Goal: Answer question/provide support: Share knowledge or assist other users

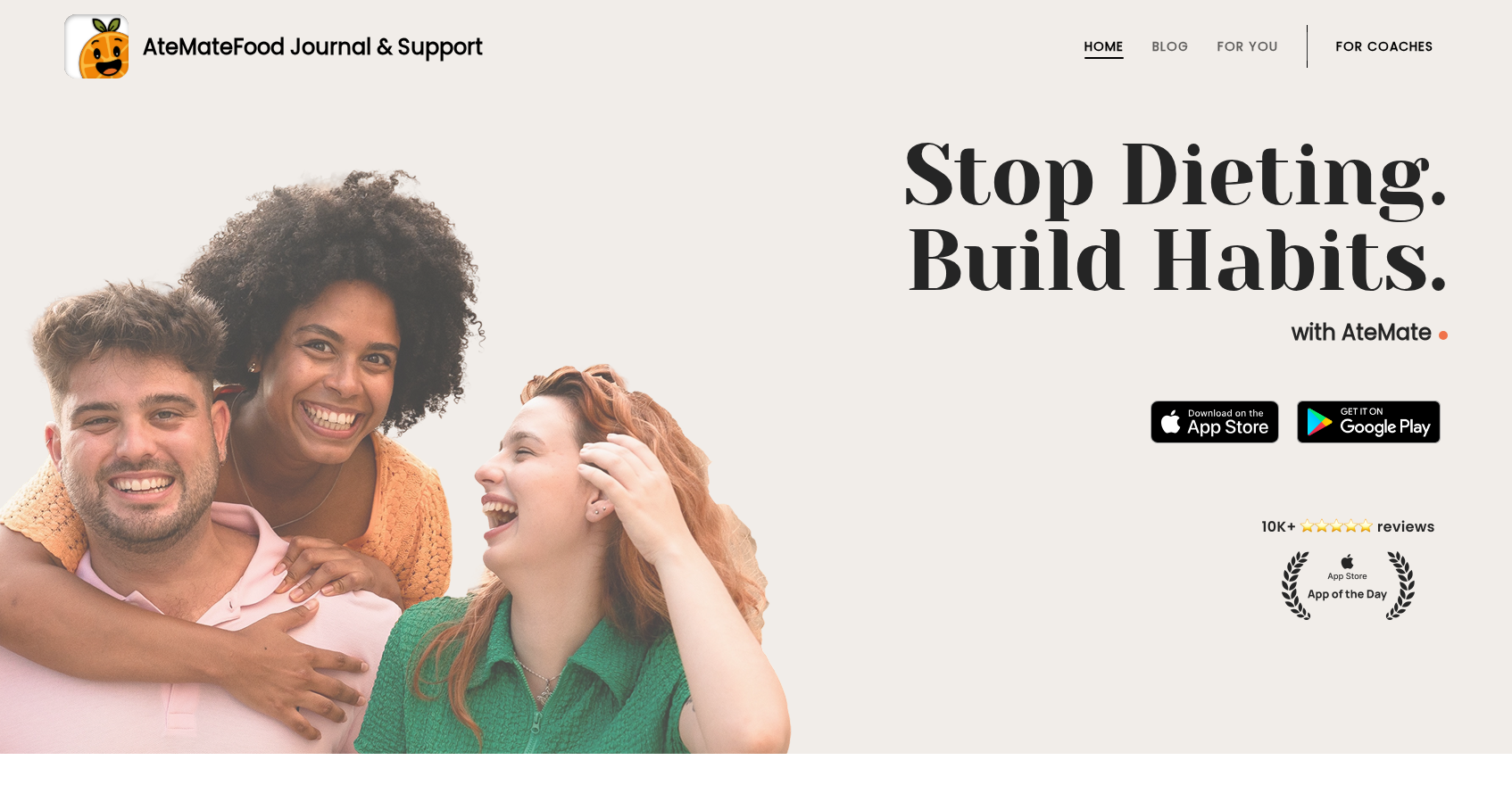
click at [1366, 44] on link "For Coaches" at bounding box center [1384, 46] width 97 height 15
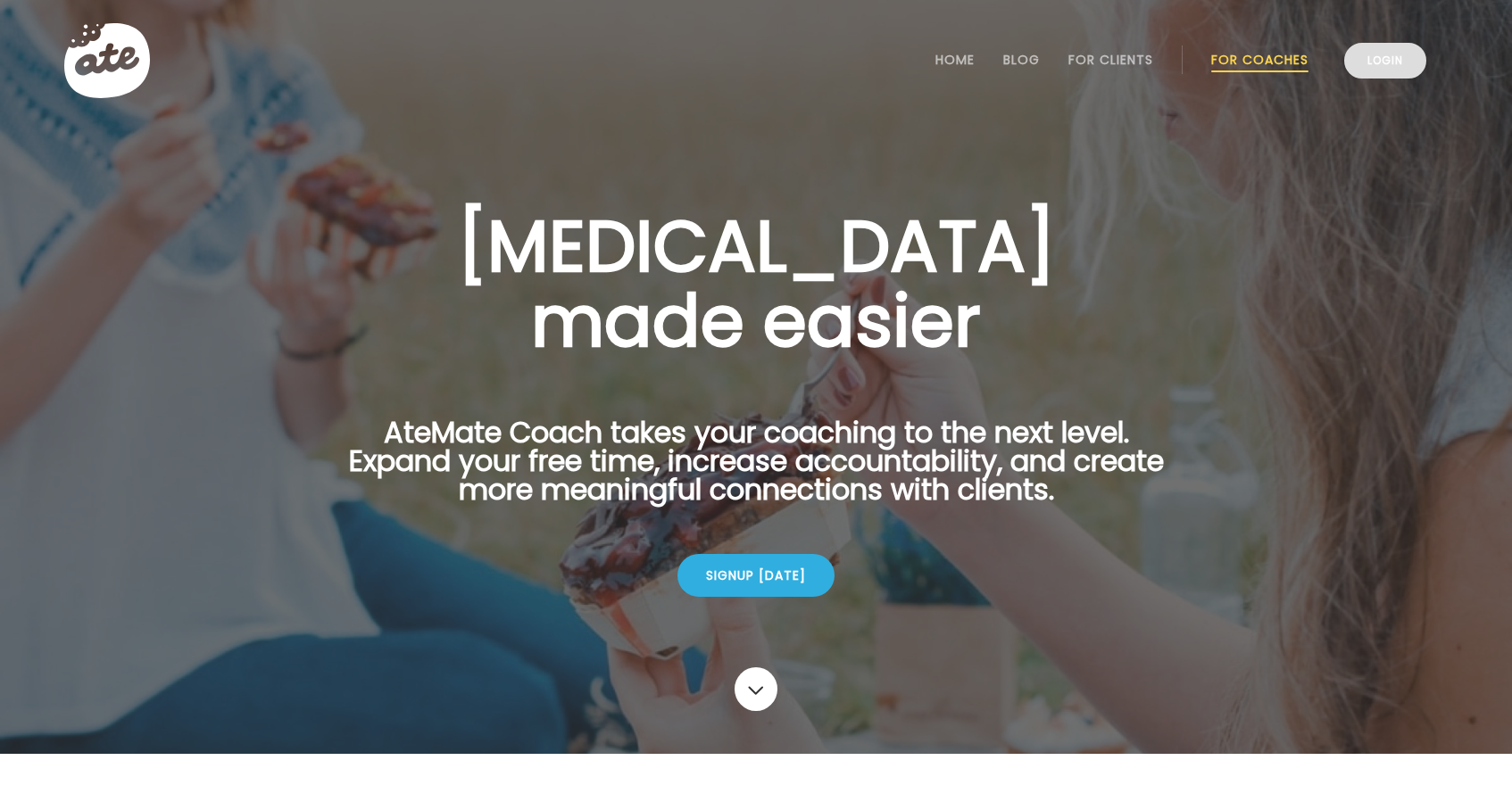
click at [1398, 64] on link "Login" at bounding box center [1385, 60] width 82 height 35
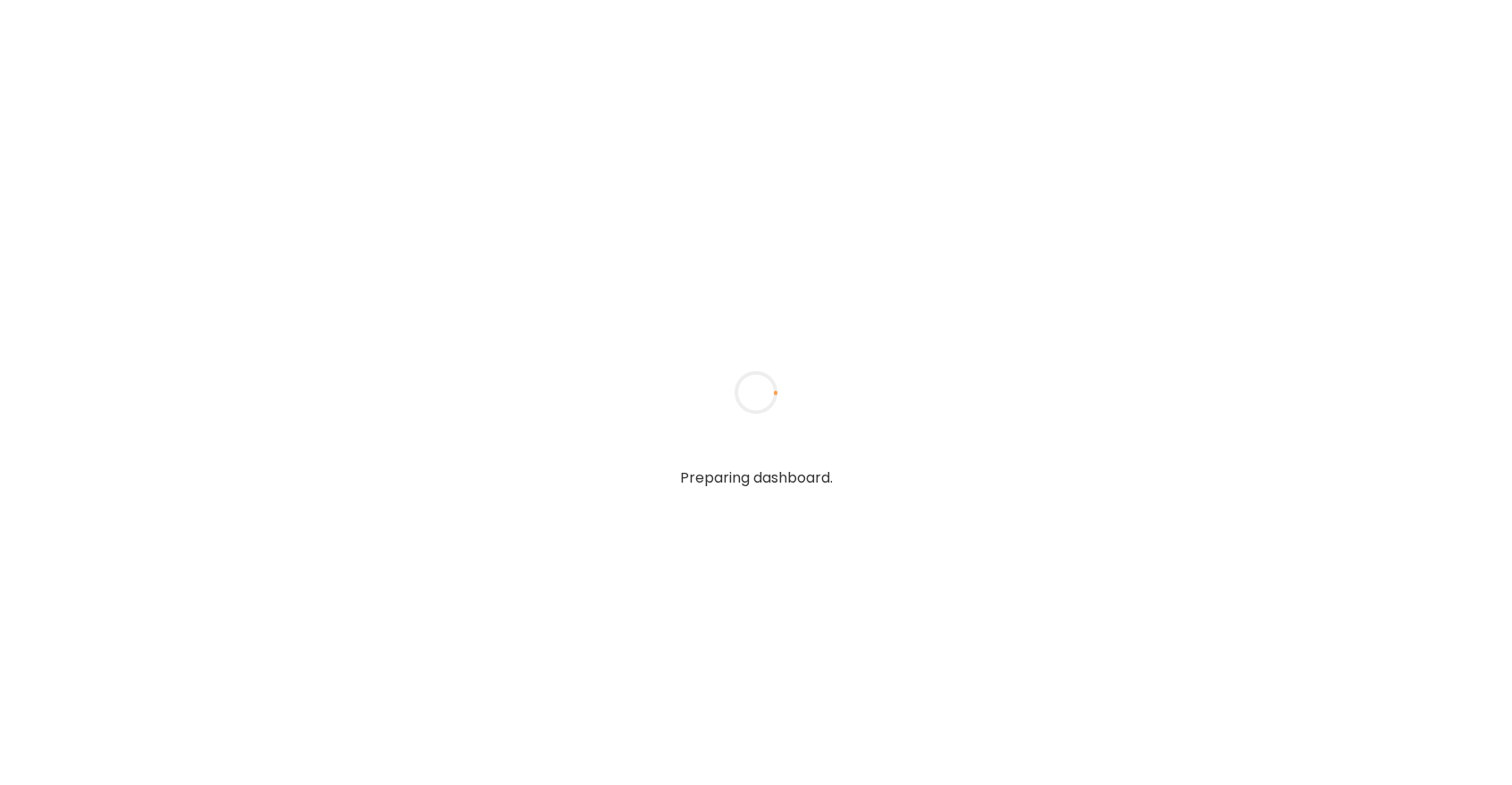
type textarea "**********"
type input "*****"
type input "**********"
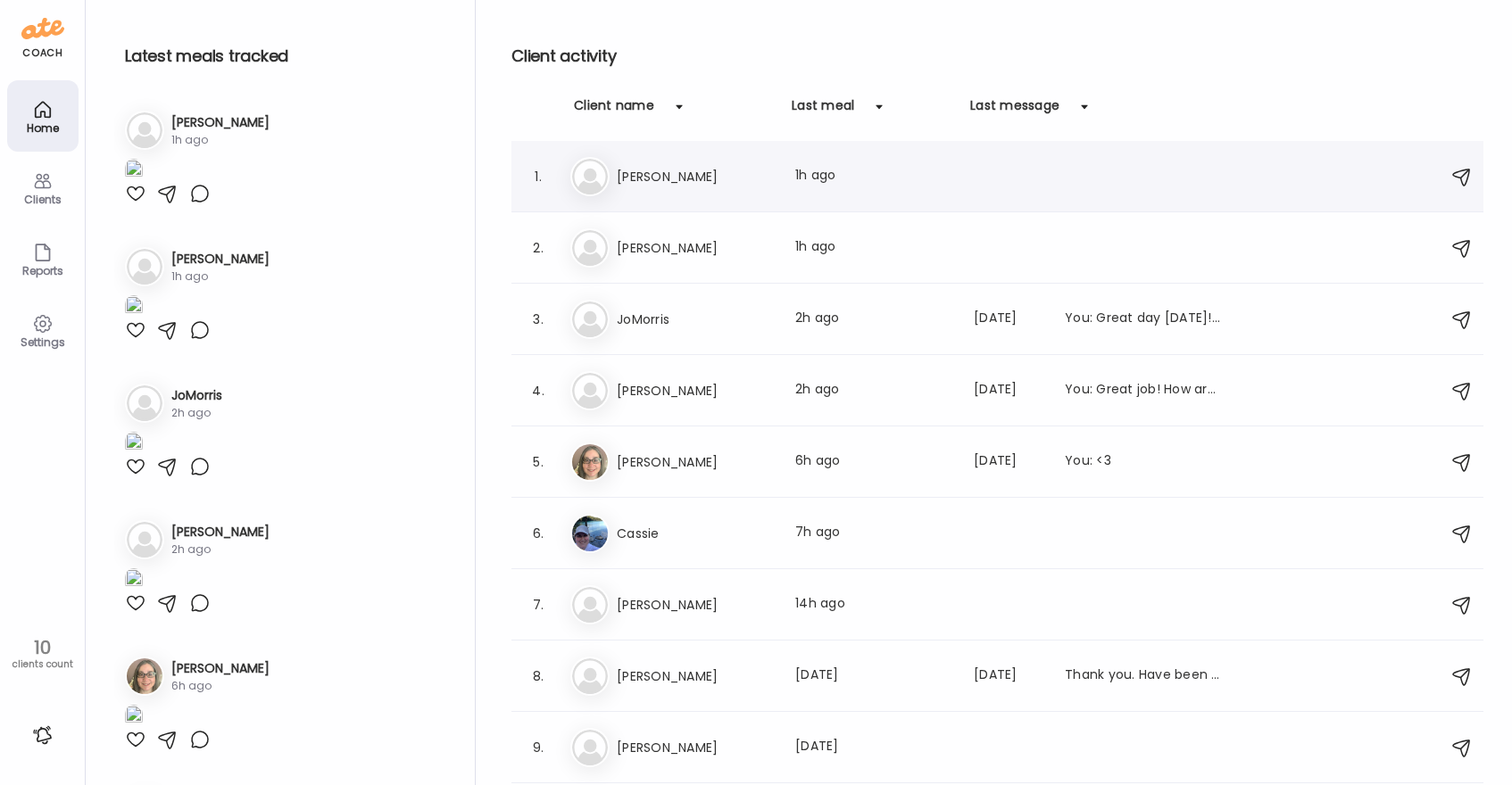
click at [666, 179] on h3 "Sonia" at bounding box center [694, 177] width 157 height 22
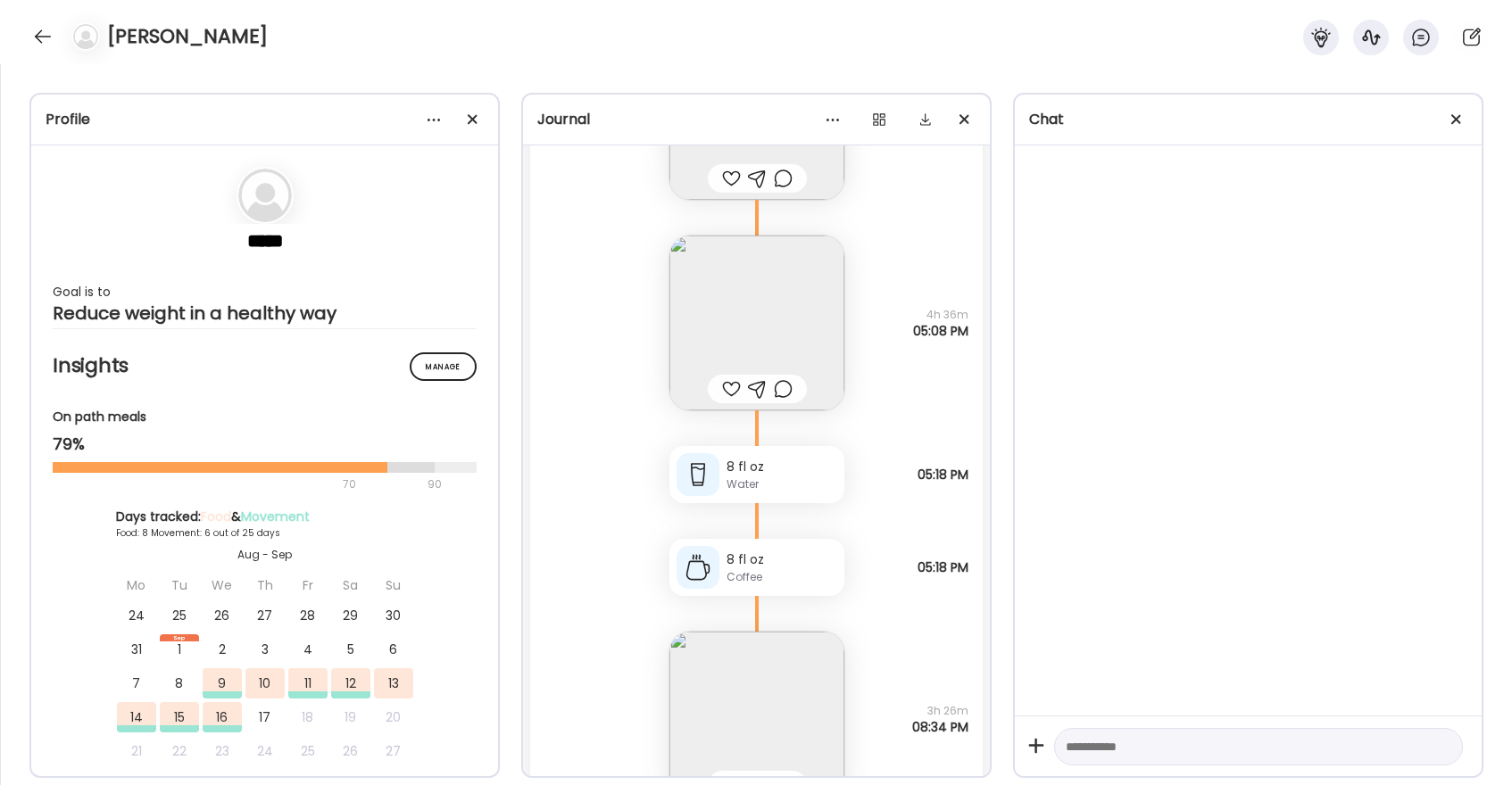
scroll to position [13406, 0]
click at [784, 330] on img at bounding box center [757, 324] width 175 height 175
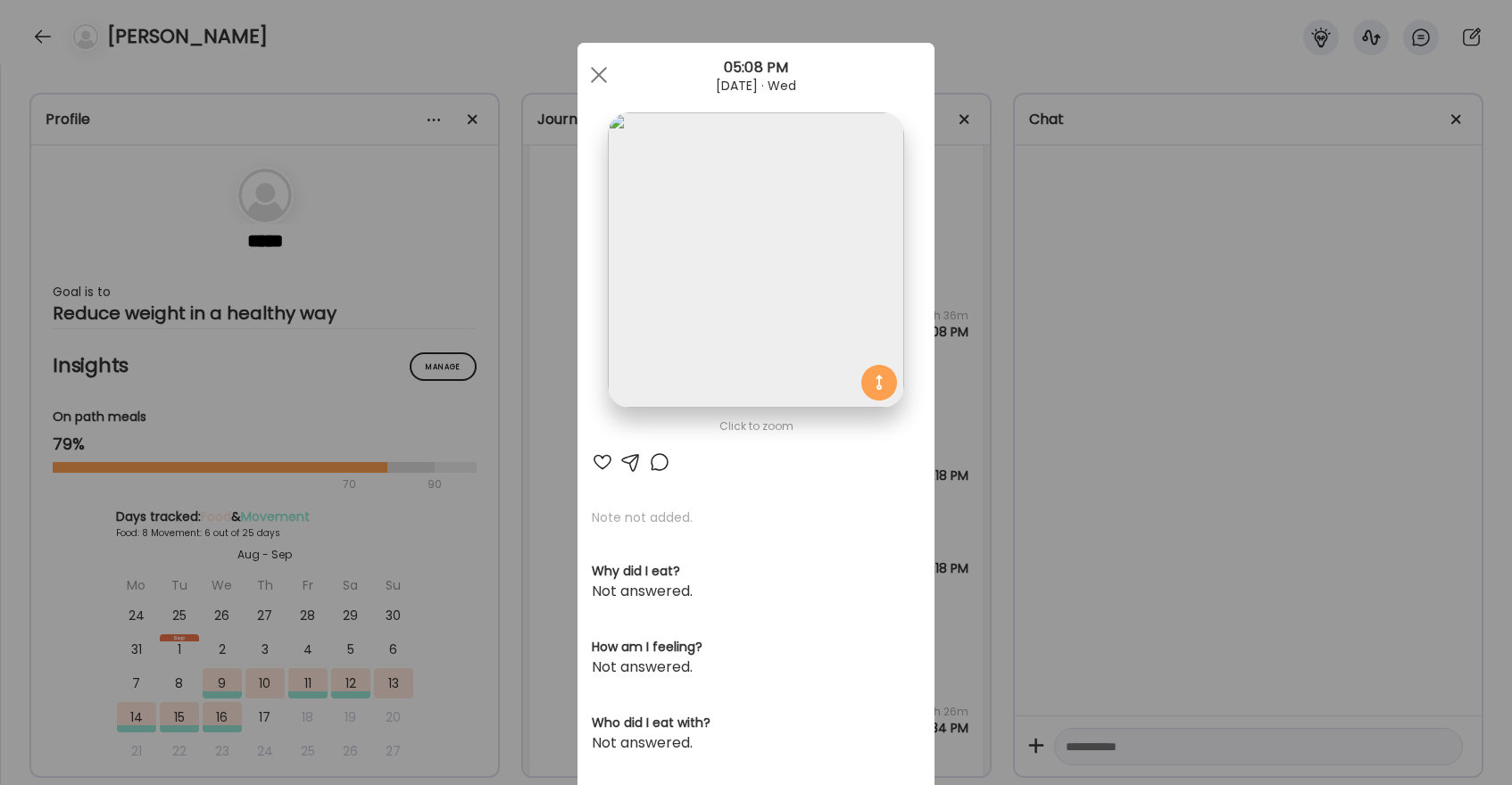
click at [598, 463] on div at bounding box center [603, 463] width 22 height 22
click at [660, 460] on div at bounding box center [660, 463] width 22 height 22
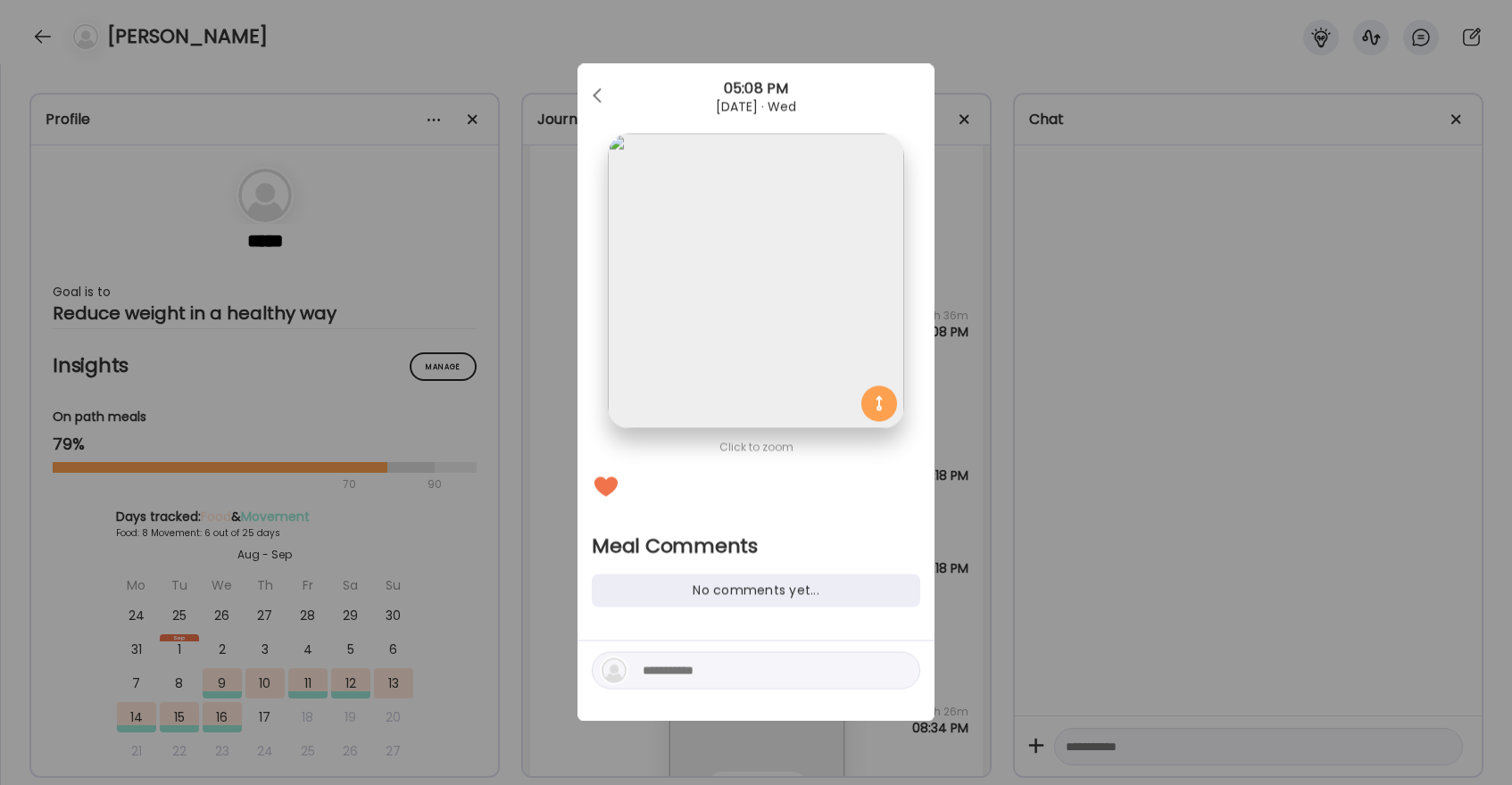
click at [737, 673] on textarea at bounding box center [763, 672] width 241 height 22
type textarea "**********"
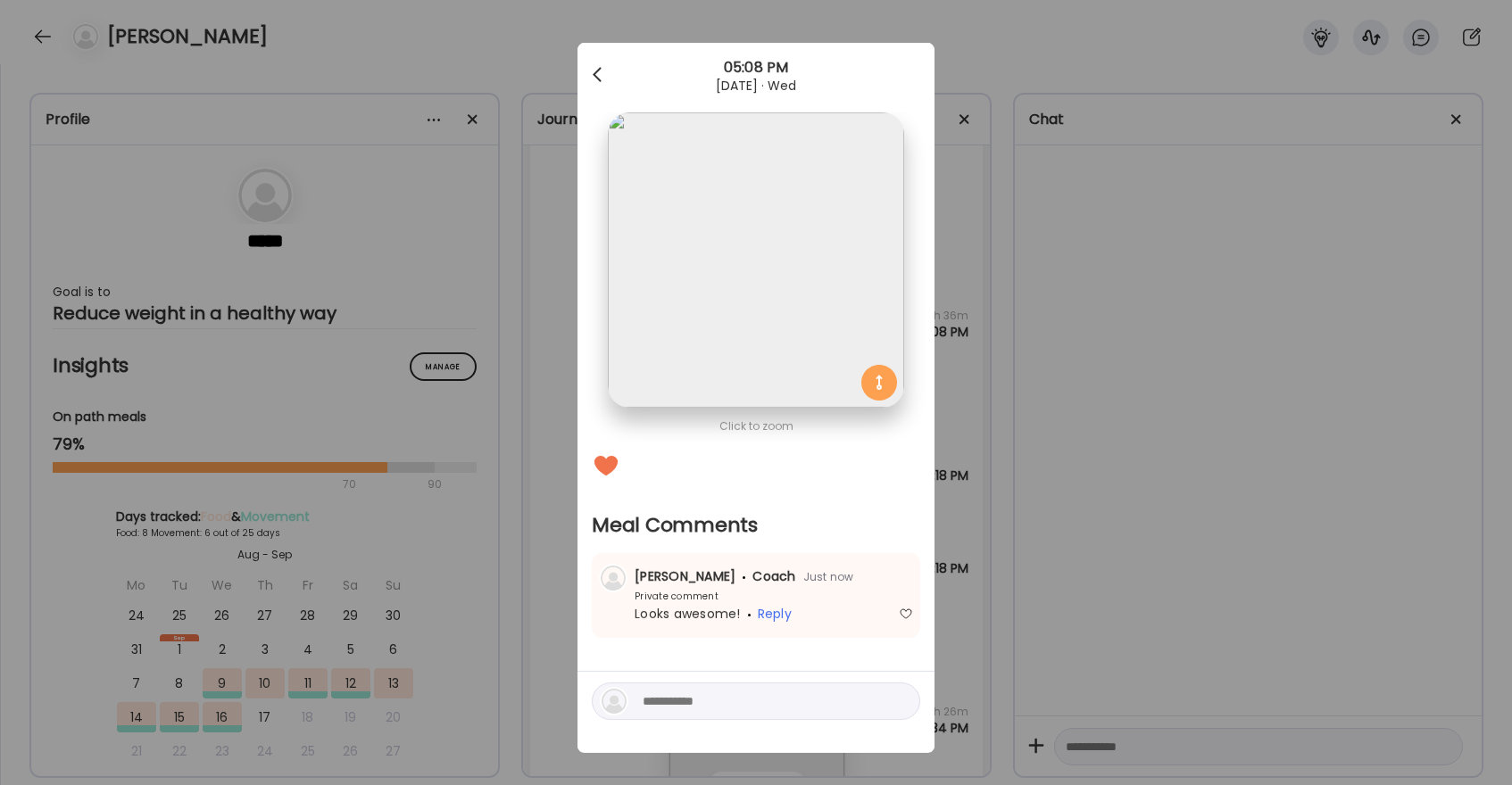
click at [597, 67] on div at bounding box center [598, 74] width 35 height 35
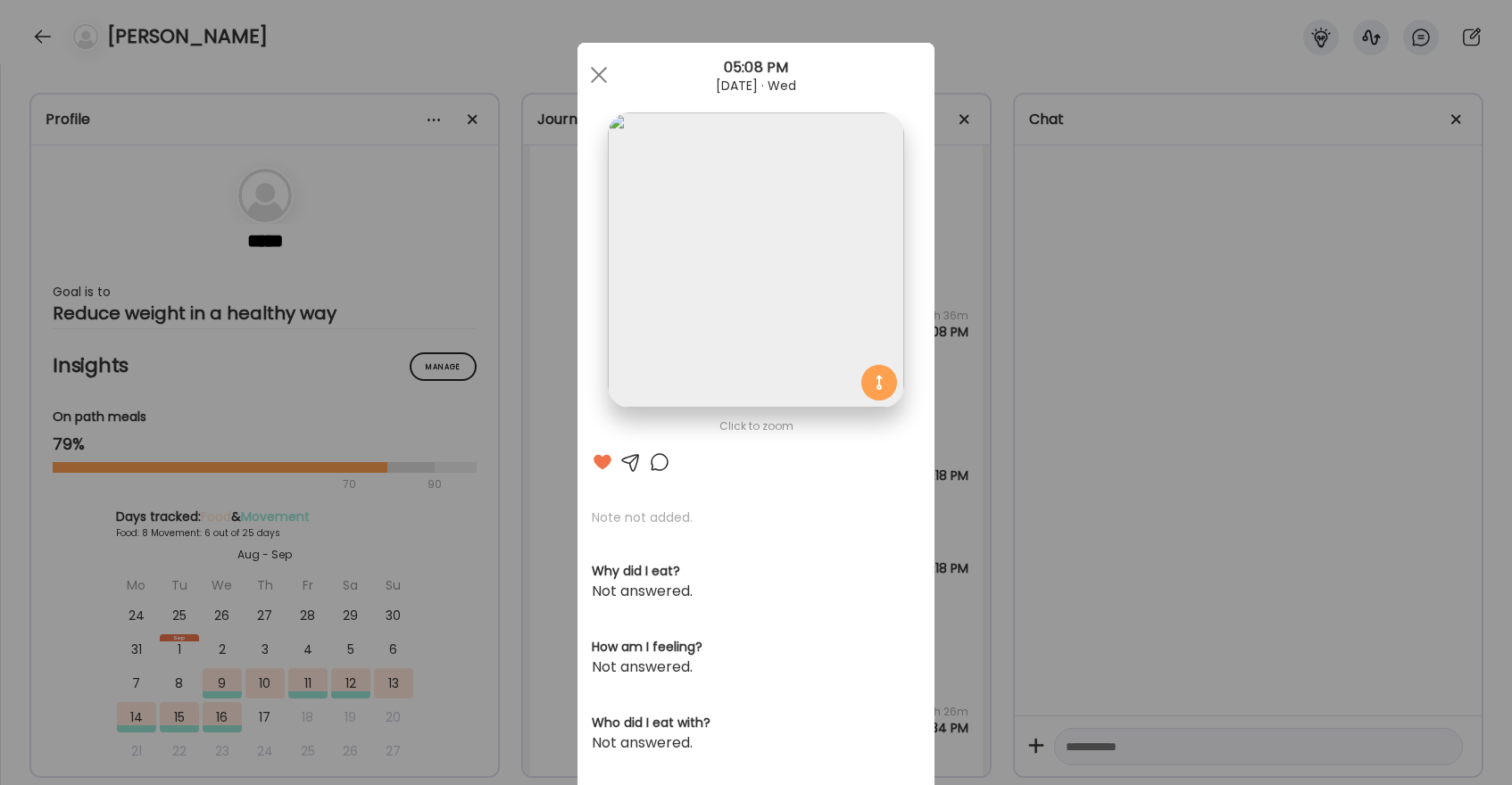
click at [597, 67] on div "Ate Coach Dashboard Wahoo! It’s official Take a moment to set up your Coach Pro…" at bounding box center [755, 567] width 357 height 1050
click at [591, 68] on span at bounding box center [599, 75] width 16 height 16
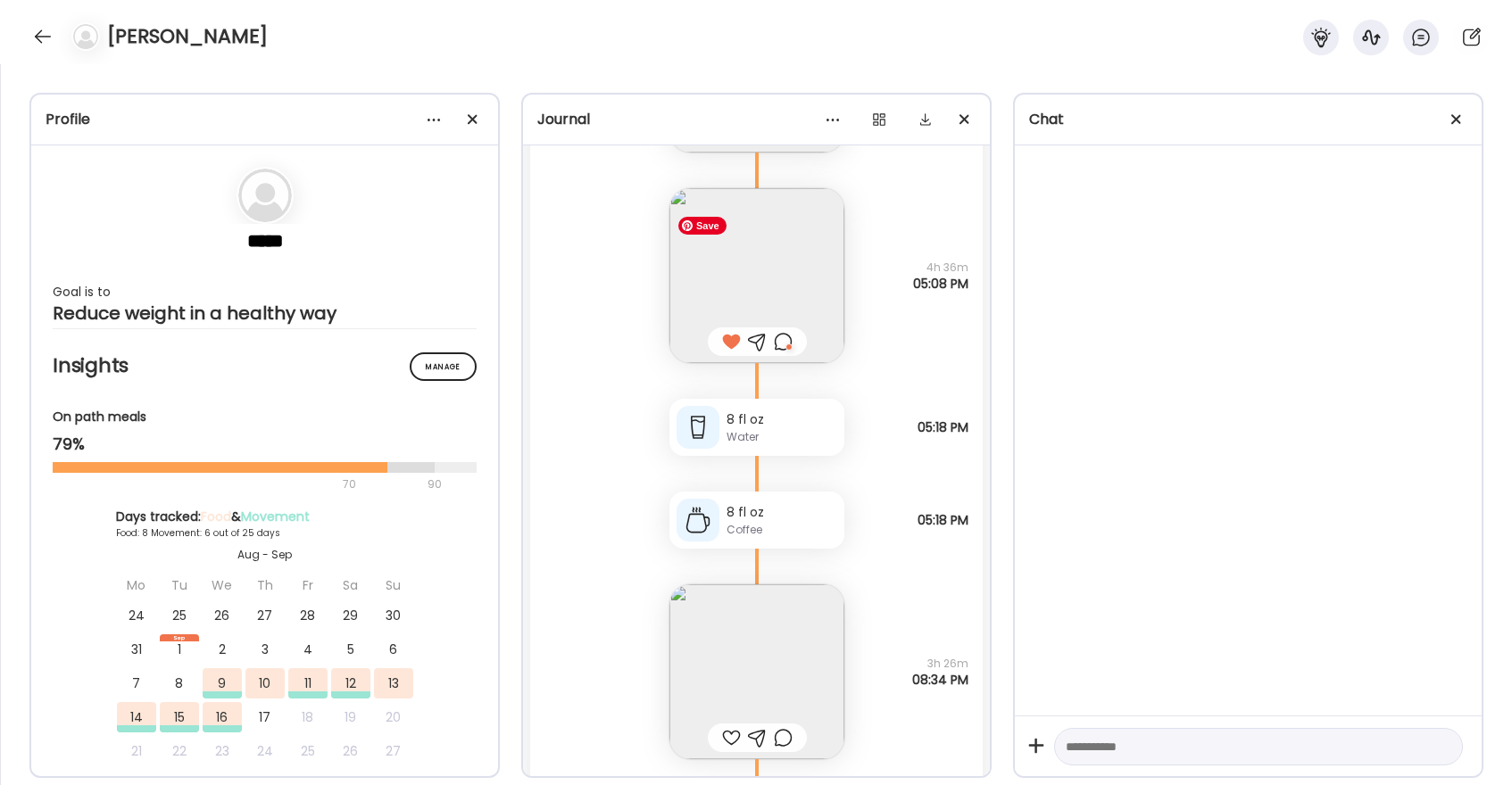
scroll to position [13586, 0]
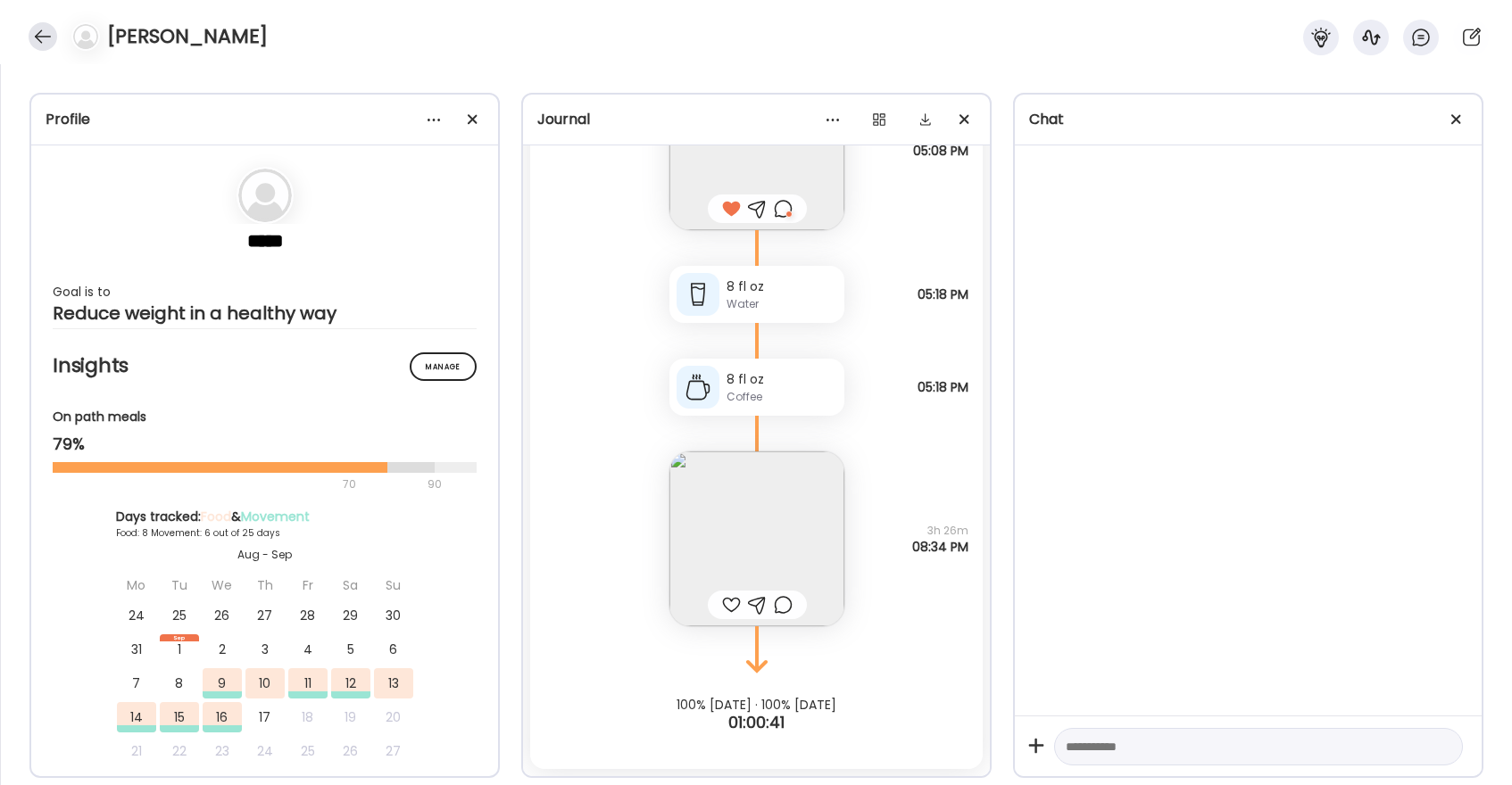
click at [46, 40] on div at bounding box center [42, 36] width 28 height 28
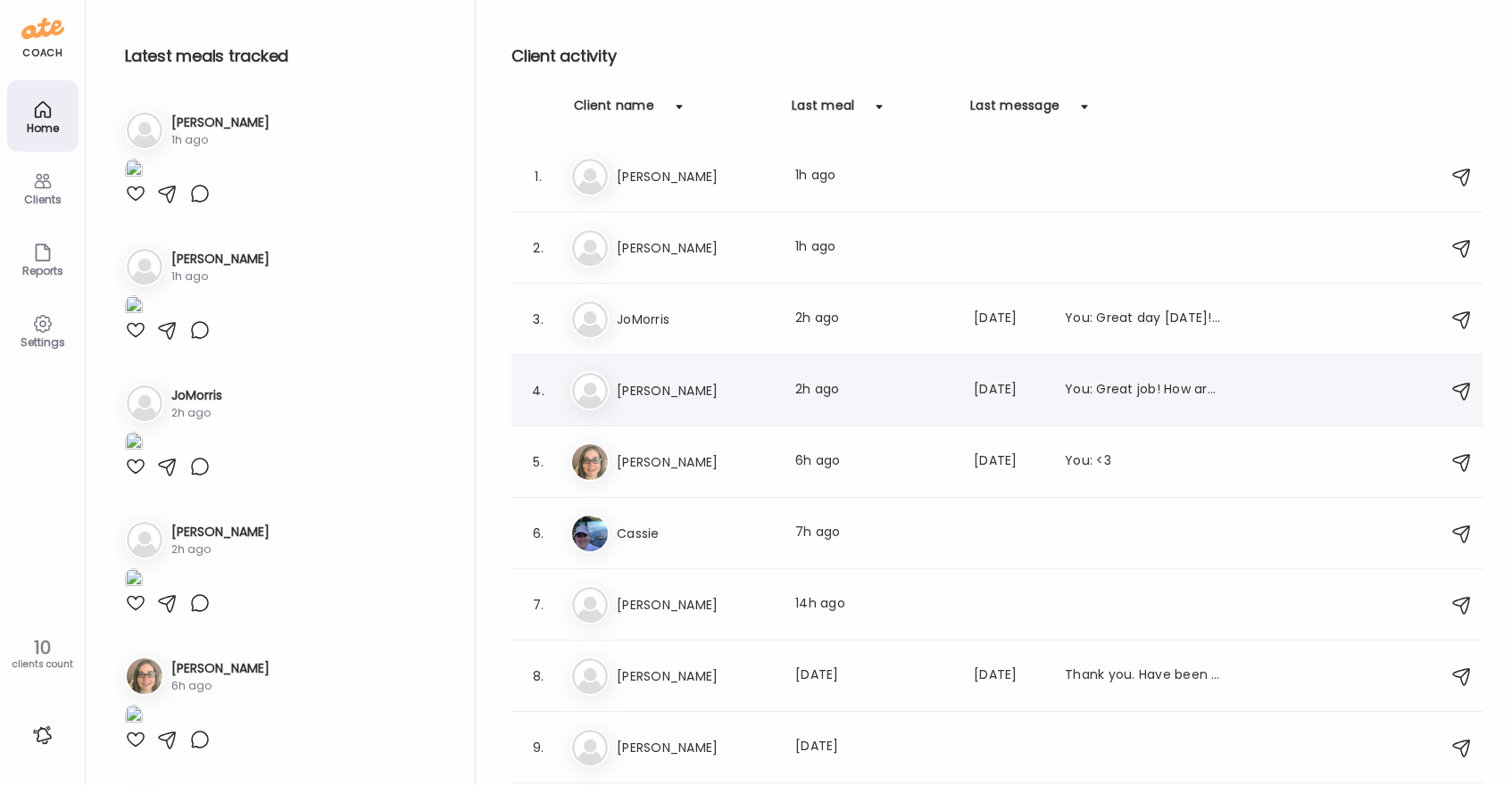
scroll to position [61, 0]
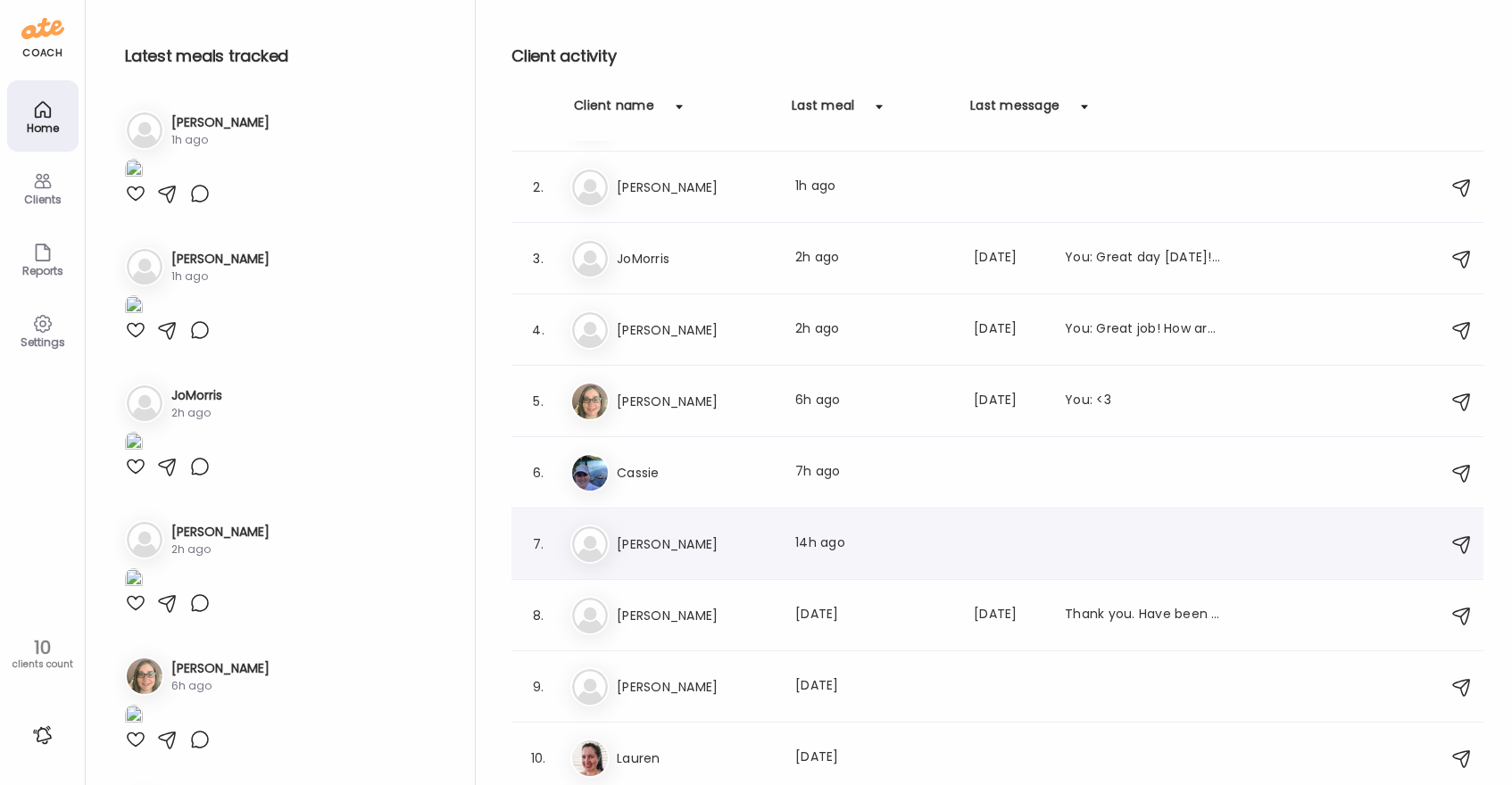
click at [691, 545] on h3 "Patricia" at bounding box center [694, 545] width 157 height 22
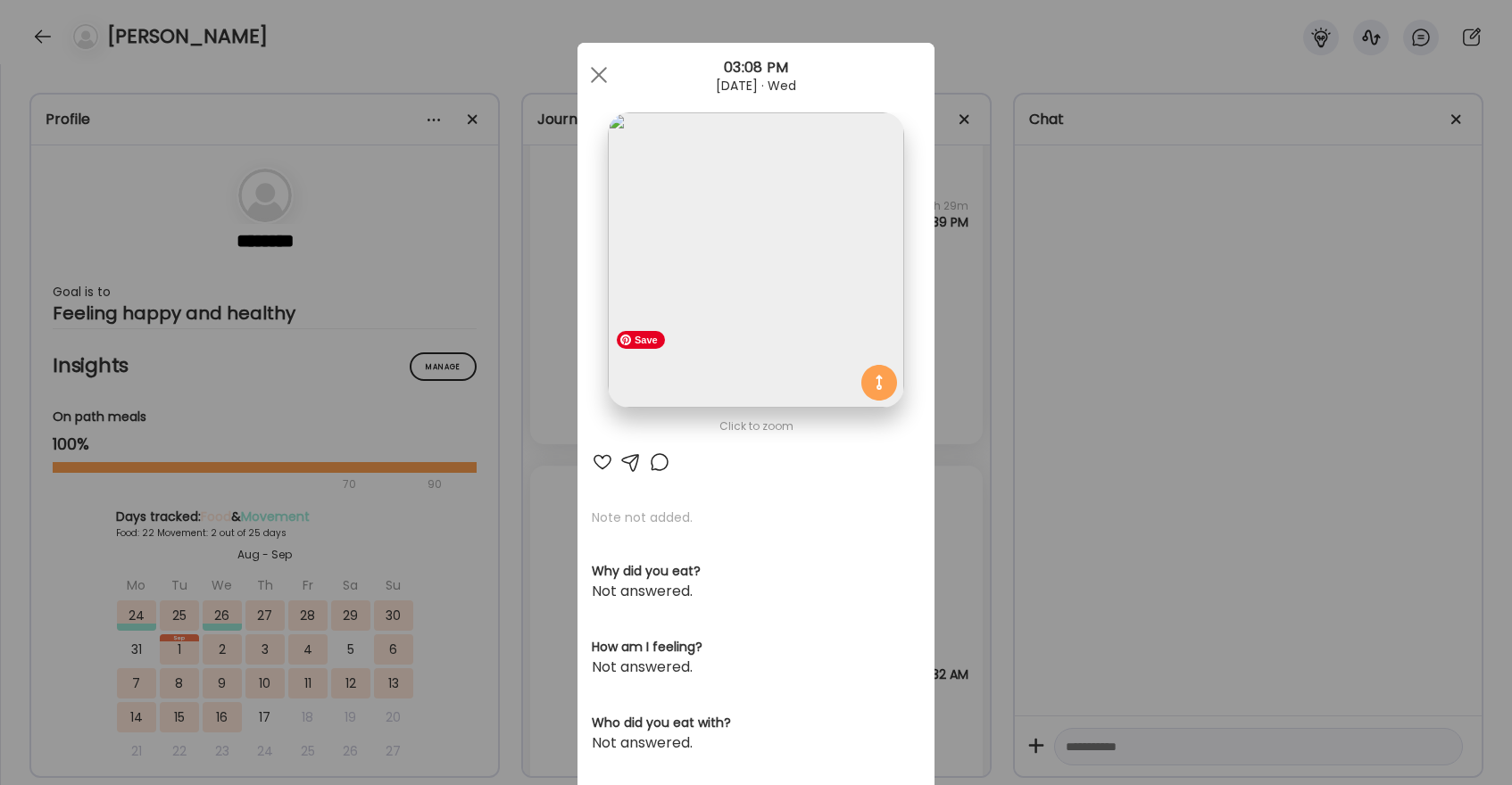
scroll to position [44913, 0]
click at [596, 75] on span at bounding box center [599, 75] width 16 height 16
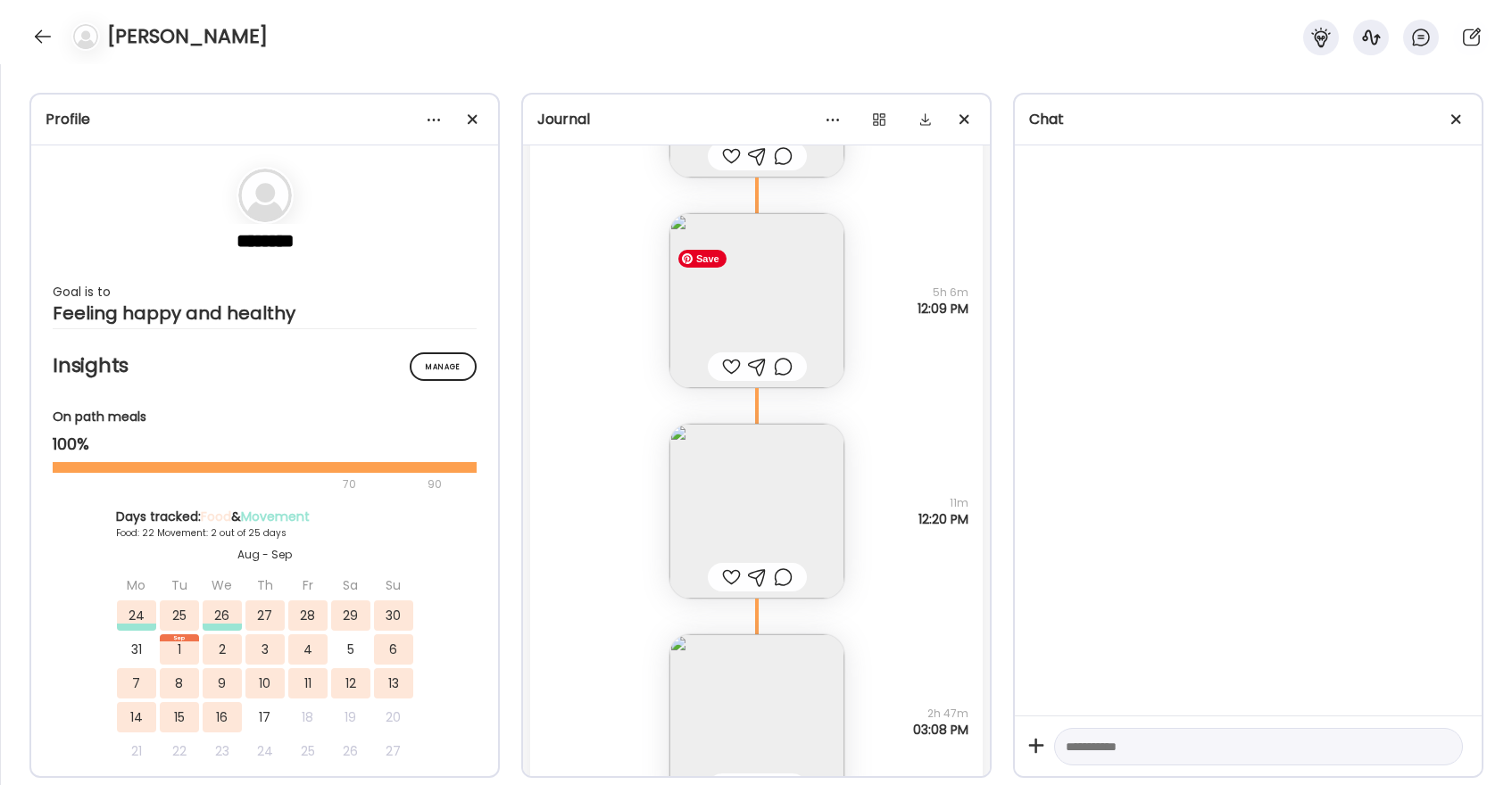
scroll to position [44706, 0]
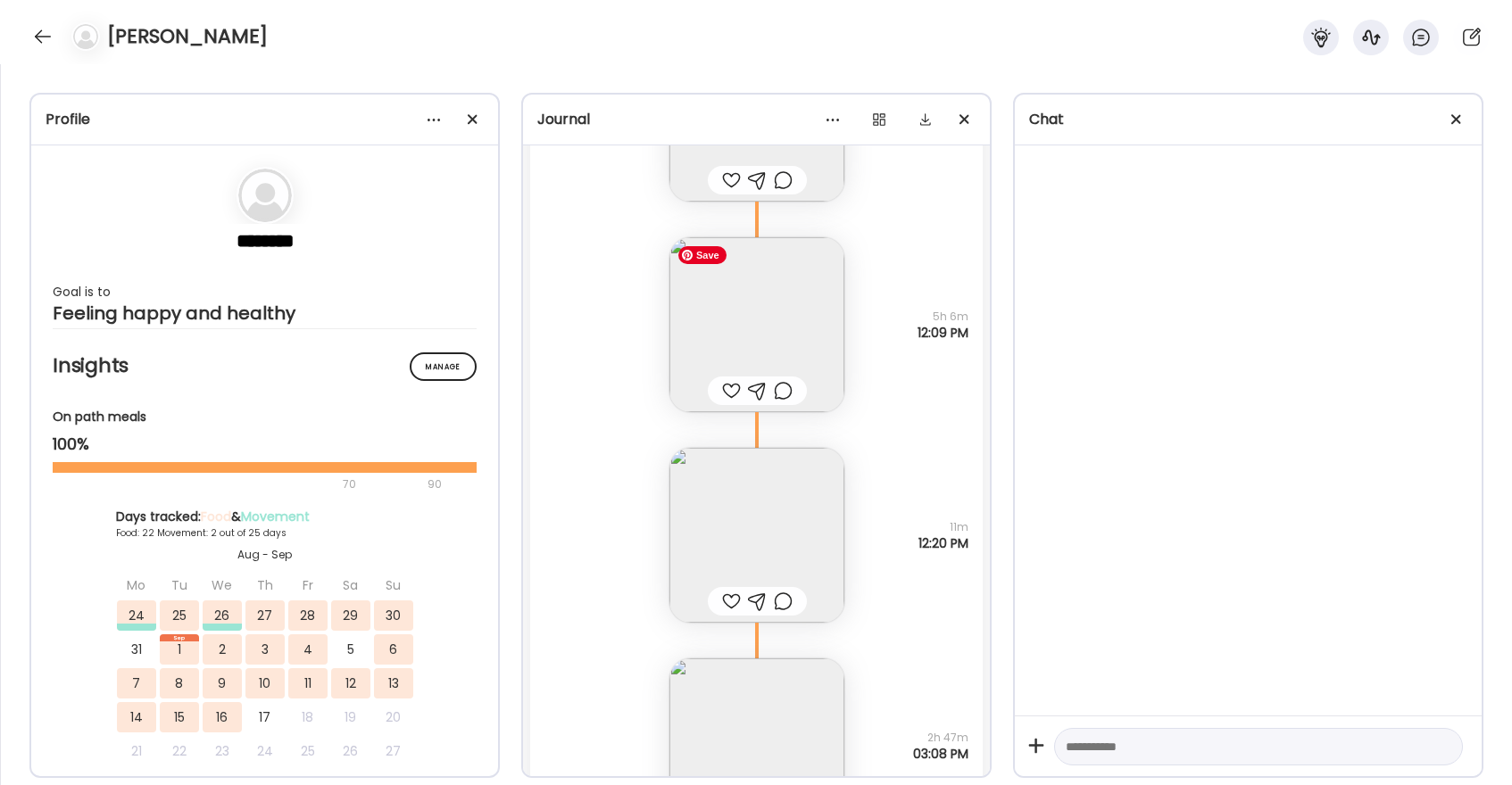
click at [778, 315] on img at bounding box center [757, 325] width 175 height 175
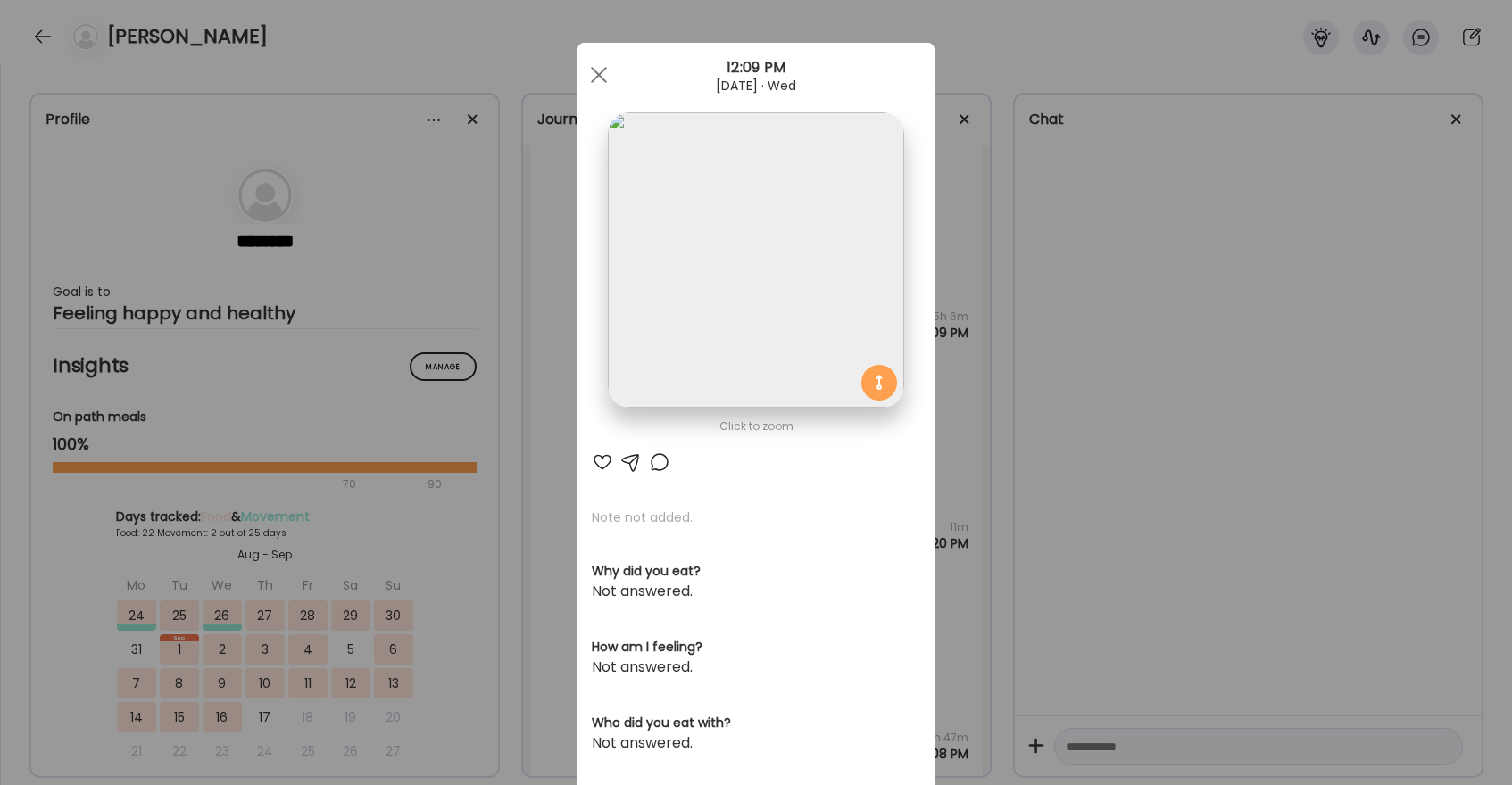
click at [597, 465] on div at bounding box center [603, 463] width 22 height 22
click at [601, 76] on span at bounding box center [599, 75] width 16 height 16
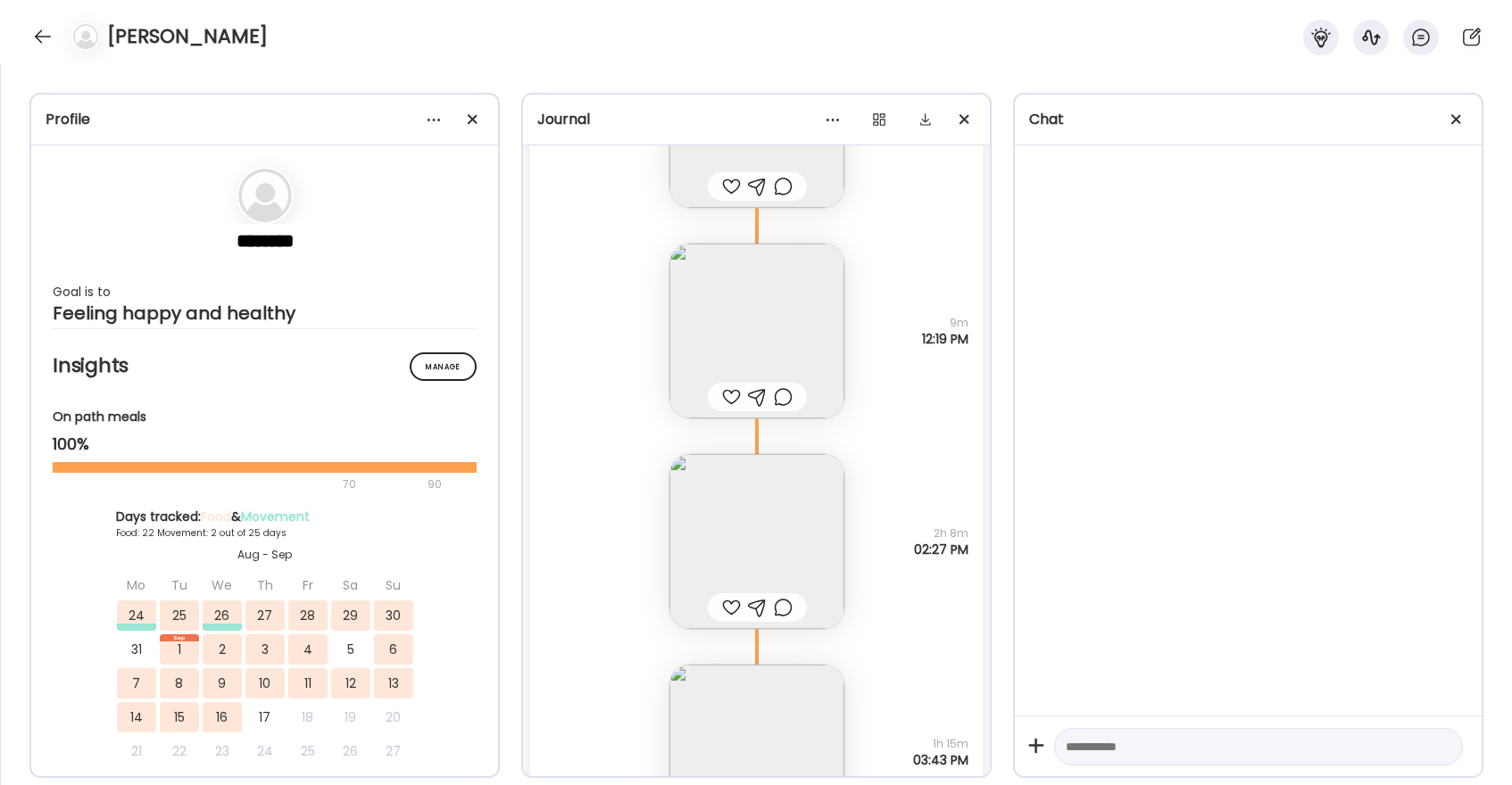
scroll to position [43204, 0]
click at [47, 34] on div at bounding box center [42, 36] width 28 height 28
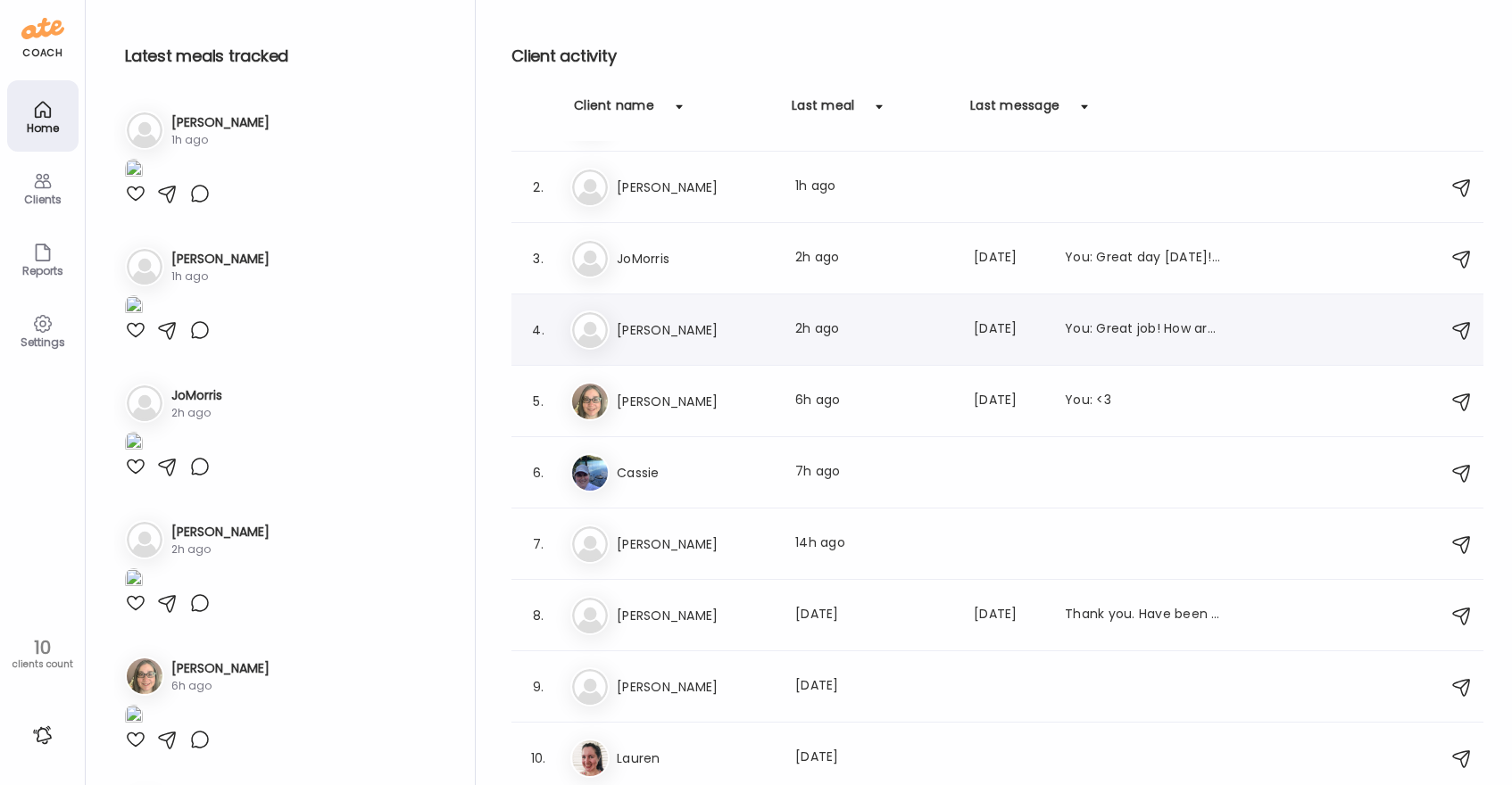
click at [728, 324] on h3 "Judy" at bounding box center [694, 330] width 157 height 22
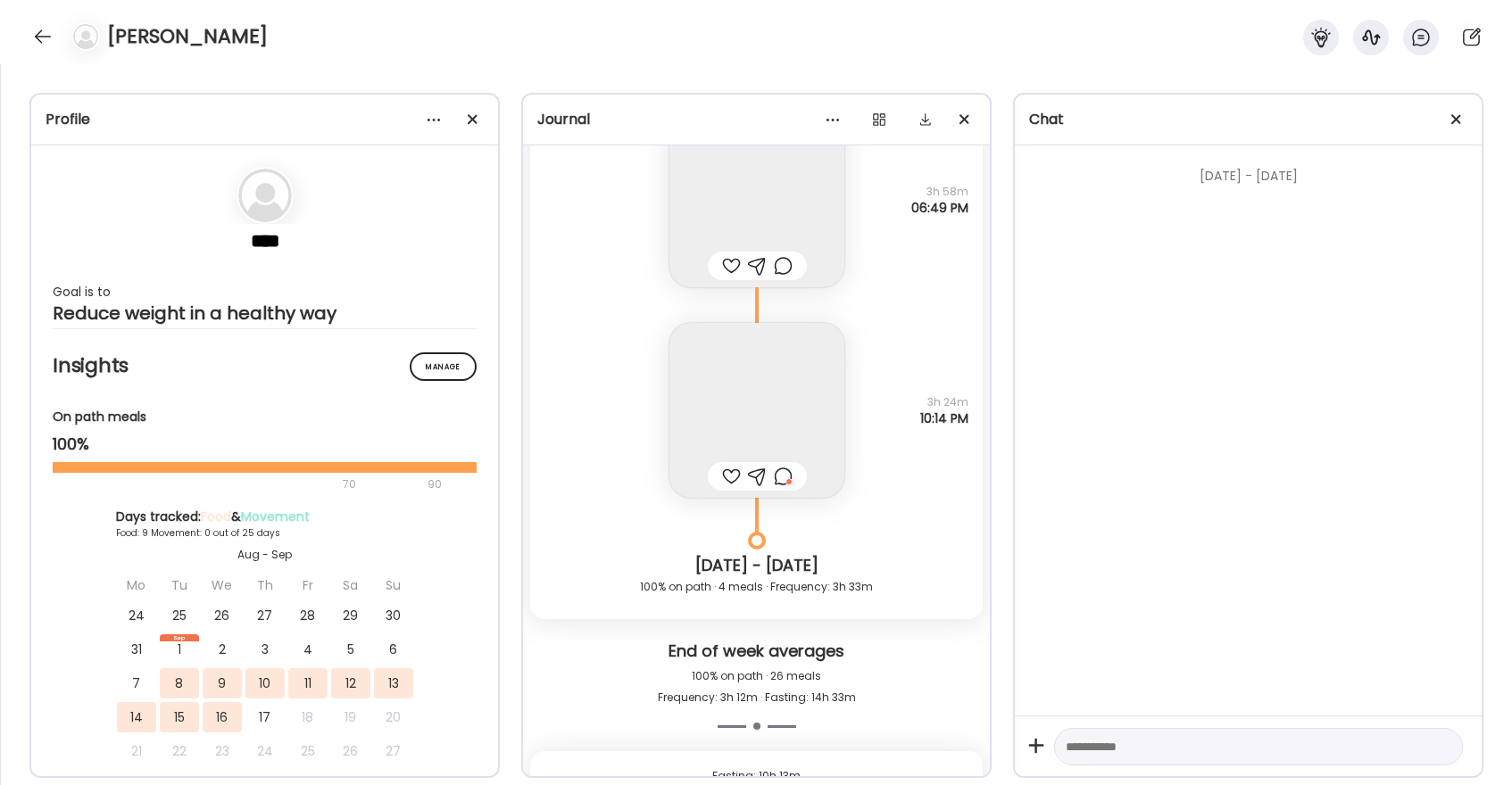
scroll to position [9168, 0]
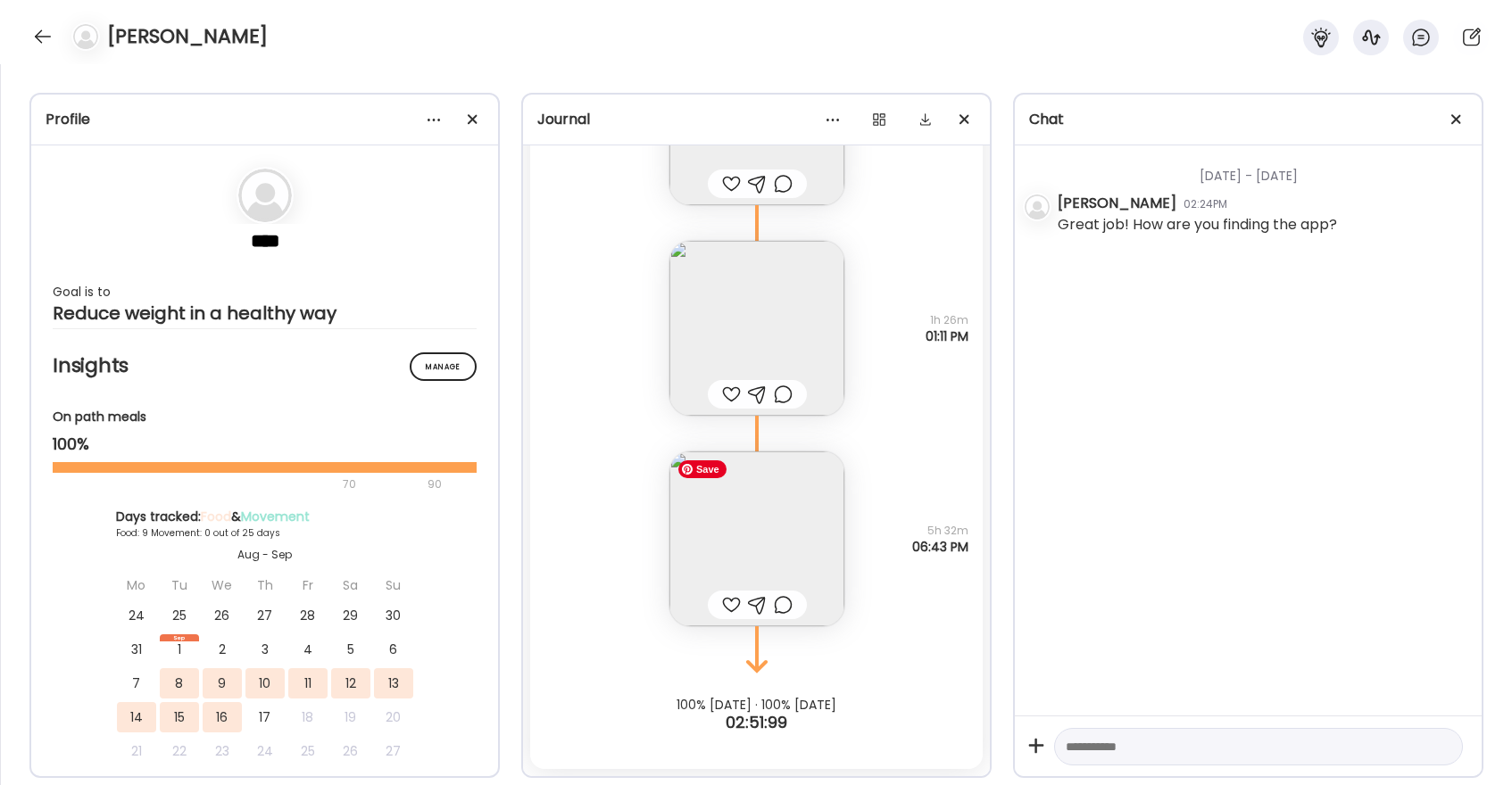
click at [758, 532] on img at bounding box center [757, 539] width 175 height 175
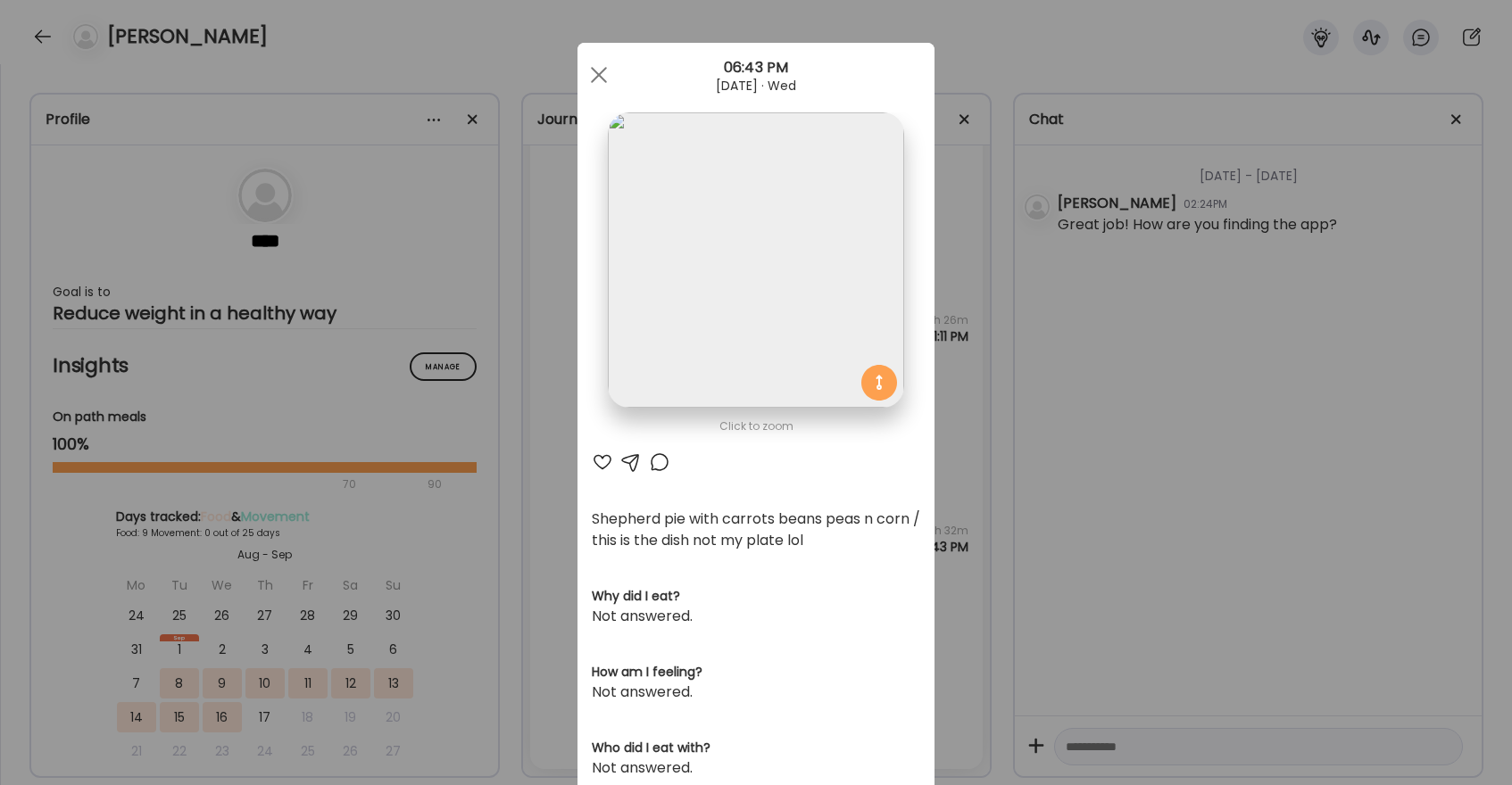
click at [601, 458] on div at bounding box center [603, 463] width 22 height 22
click at [600, 74] on div at bounding box center [598, 74] width 35 height 35
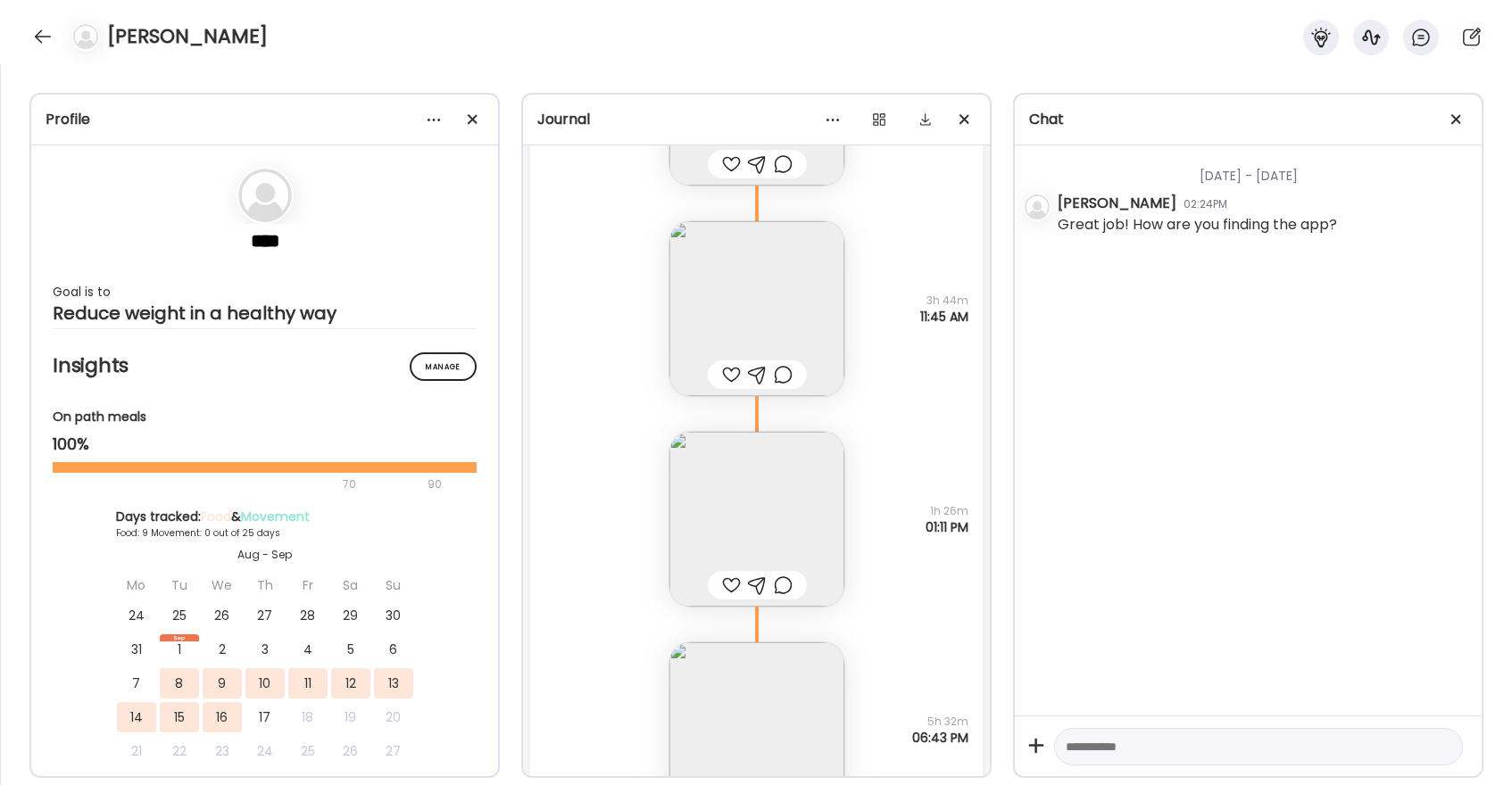
scroll to position [8974, 0]
click at [790, 296] on img at bounding box center [757, 310] width 175 height 175
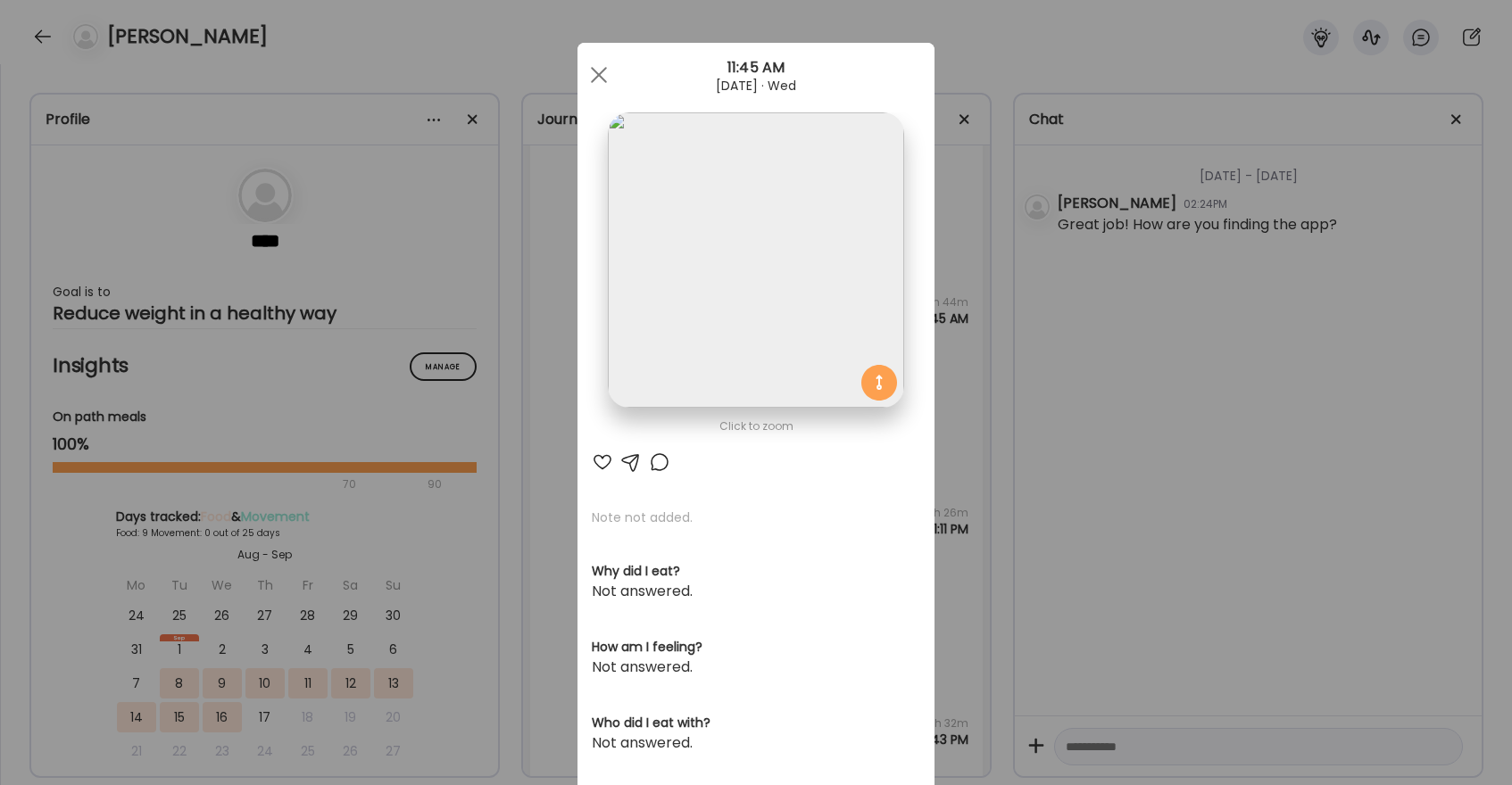
click at [602, 461] on div at bounding box center [603, 463] width 22 height 22
click at [604, 68] on span at bounding box center [599, 75] width 16 height 16
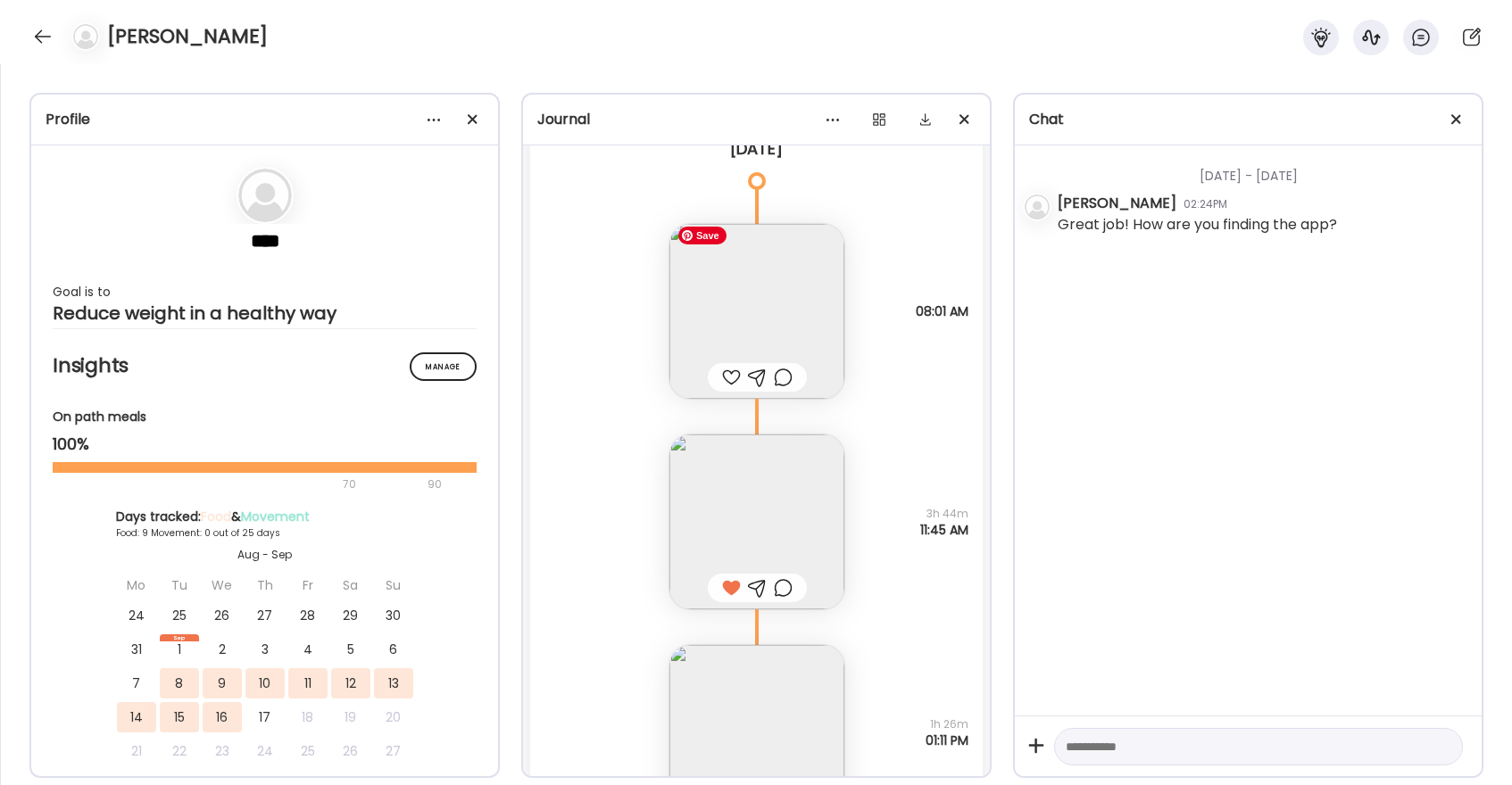
scroll to position [8756, 0]
